Goal: Task Accomplishment & Management: Manage account settings

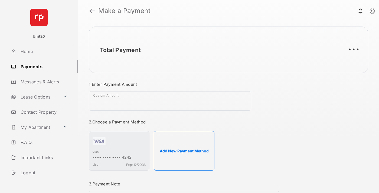
click at [42, 66] on link "Payments" at bounding box center [43, 66] width 69 height 13
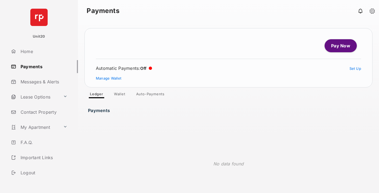
click at [151, 95] on link "Auto-Payments" at bounding box center [150, 95] width 37 height 6
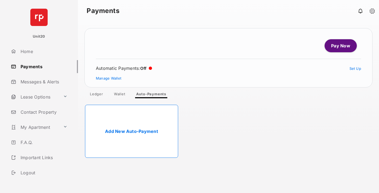
click at [132, 131] on link "Add New Auto-Payment" at bounding box center [131, 131] width 93 height 53
